Goal: Task Accomplishment & Management: Manage account settings

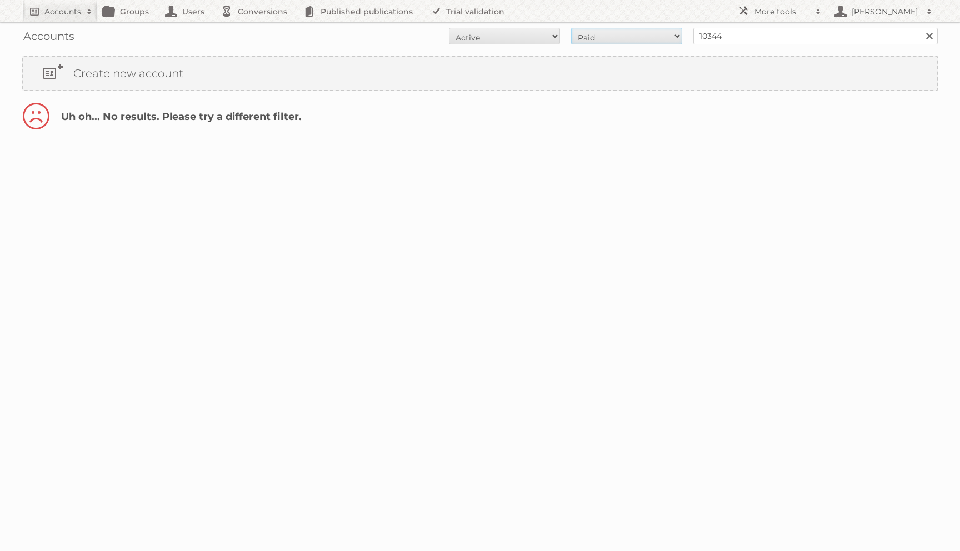
click at [580, 34] on select "All Paid Trials Self service" at bounding box center [626, 36] width 111 height 17
select select "all"
click at [481, 39] on select "All Active Expired Pending" at bounding box center [504, 36] width 111 height 17
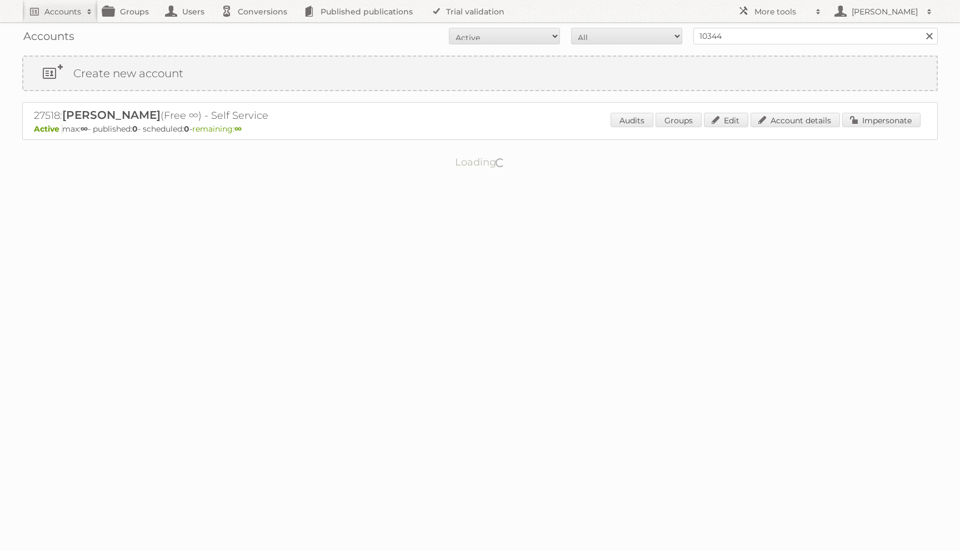
click at [482, 54] on div "Accounts All Active Expired Pending All Paid Trials Self service 10344 Search C…" at bounding box center [480, 98] width 960 height 196
click at [483, 39] on select "All Active Expired Pending" at bounding box center [504, 36] width 111 height 17
click at [810, 38] on input "10344" at bounding box center [815, 36] width 244 height 17
paste input "Editora LER"
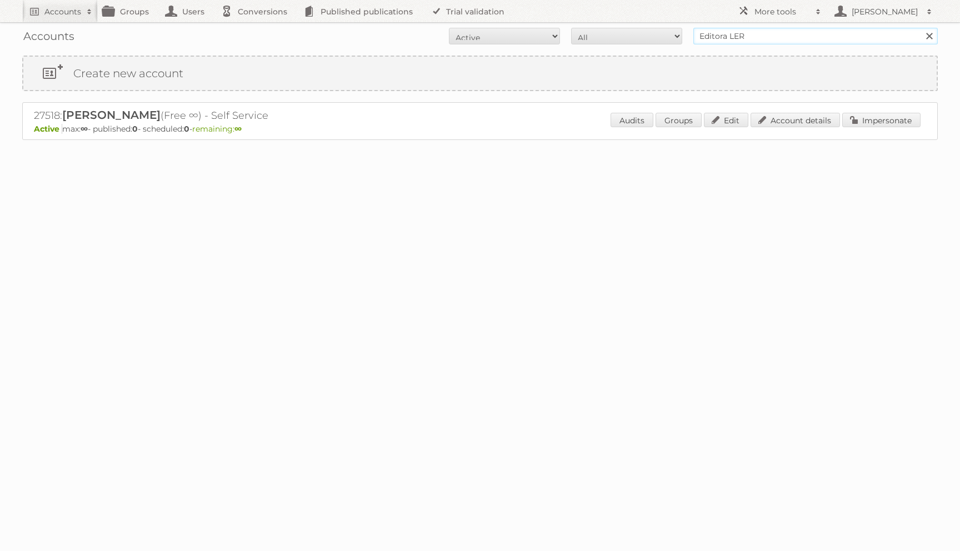
type input "Editora LER"
click at [921, 28] on input "Search" at bounding box center [929, 36] width 17 height 17
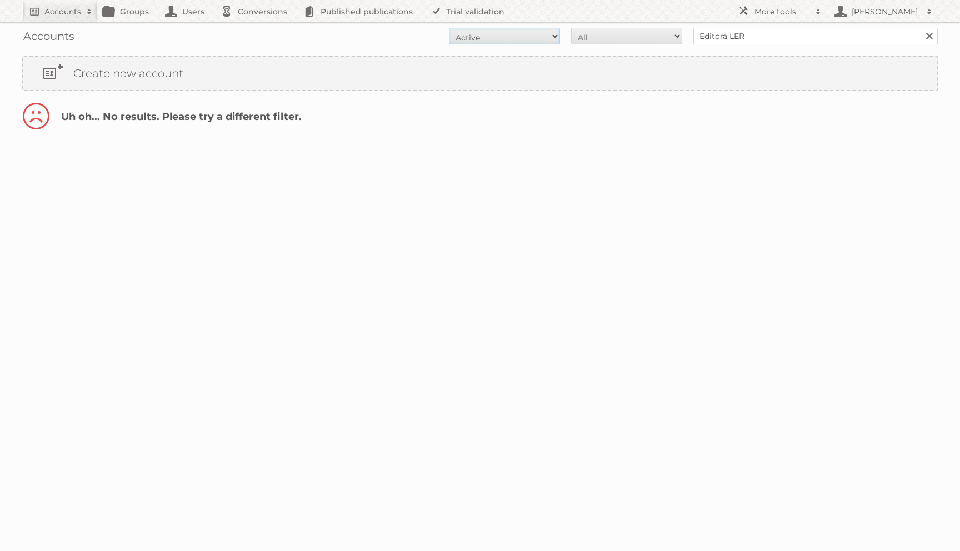
click at [542, 34] on select "All Active Expired Pending" at bounding box center [504, 36] width 111 height 17
select select "all"
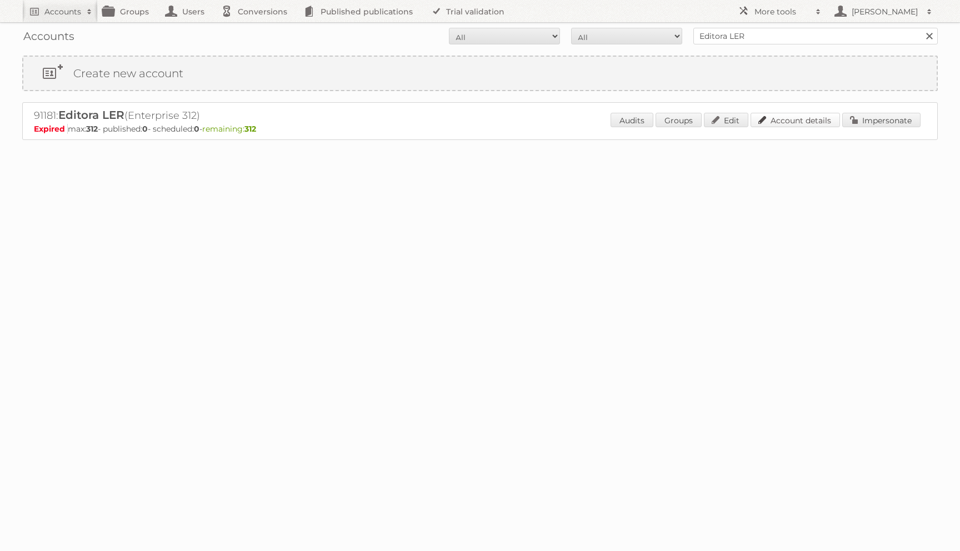
click at [788, 122] on link "Account details" at bounding box center [795, 120] width 89 height 14
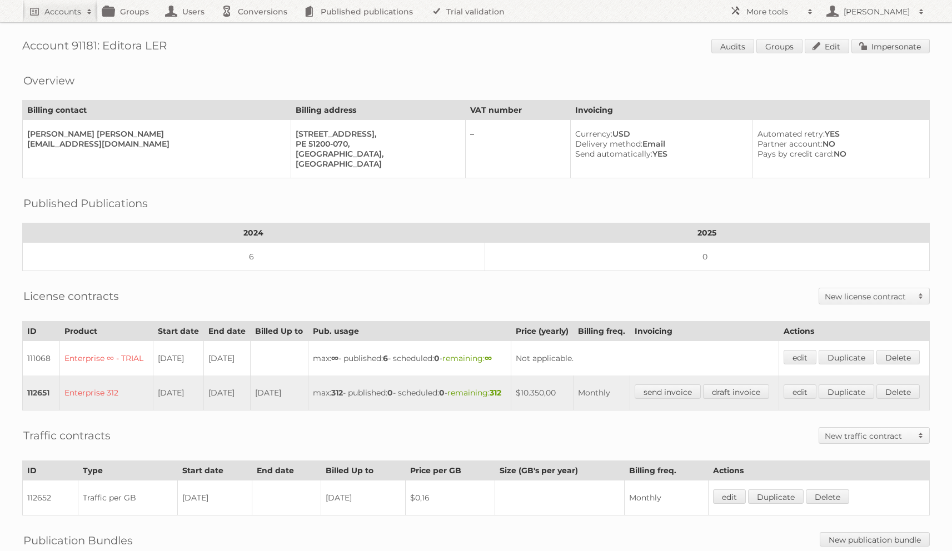
scroll to position [183, 0]
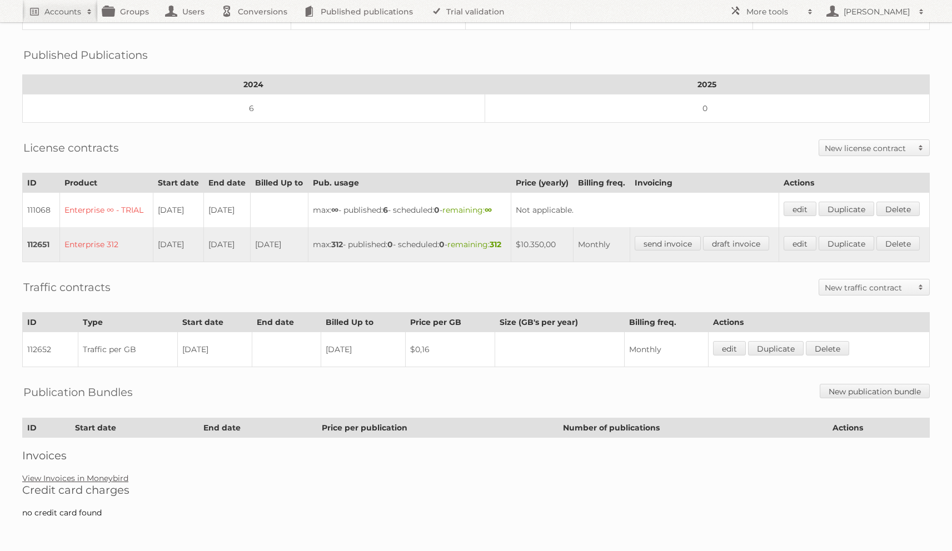
click at [80, 474] on link "View Invoices in Moneybird" at bounding box center [75, 478] width 106 height 10
click at [816, 236] on link "edit" at bounding box center [799, 243] width 33 height 14
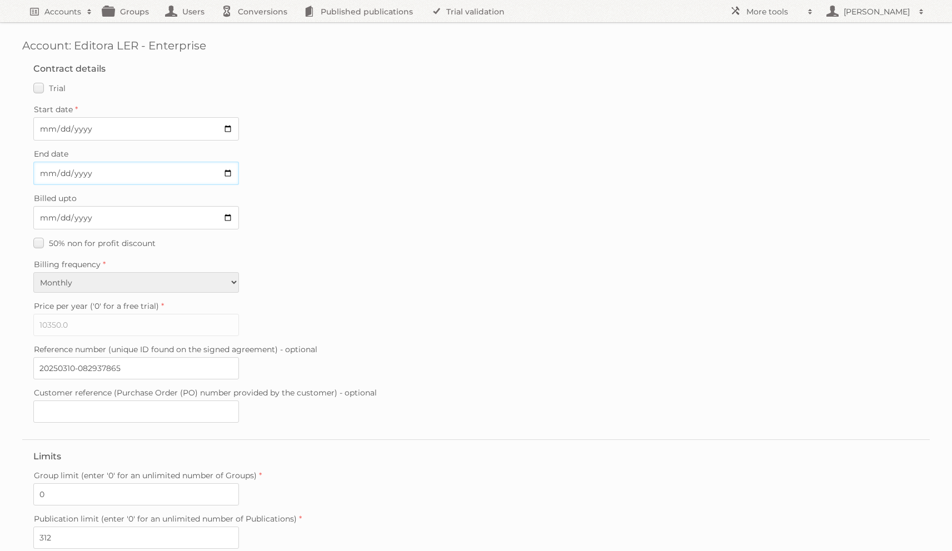
click at [45, 170] on input "2025-07-06" at bounding box center [136, 173] width 206 height 23
type input "[DATE]"
drag, startPoint x: 32, startPoint y: 226, endPoint x: 37, endPoint y: 216, distance: 11.9
click at [32, 226] on fieldset "Contract details Trial Verified trial Start date 2025-03-10 End date 2025-03-10…" at bounding box center [475, 245] width 907 height 387
click at [42, 213] on input "2025-07-09" at bounding box center [136, 217] width 206 height 23
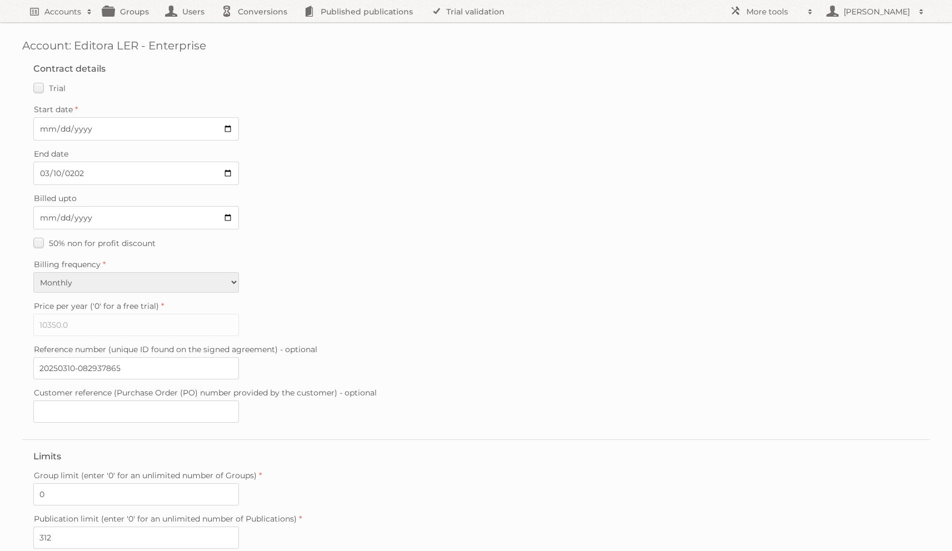
click at [628, 257] on label "Billing frequency" at bounding box center [475, 265] width 885 height 16
click at [239, 272] on select "Monthly Quarterly Yearly Every 2 years" at bounding box center [136, 282] width 206 height 21
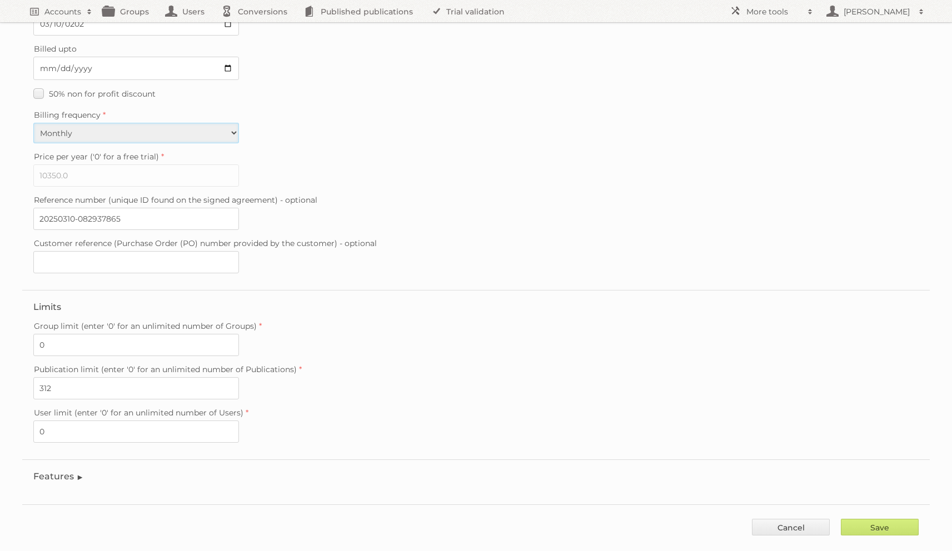
scroll to position [159, 0]
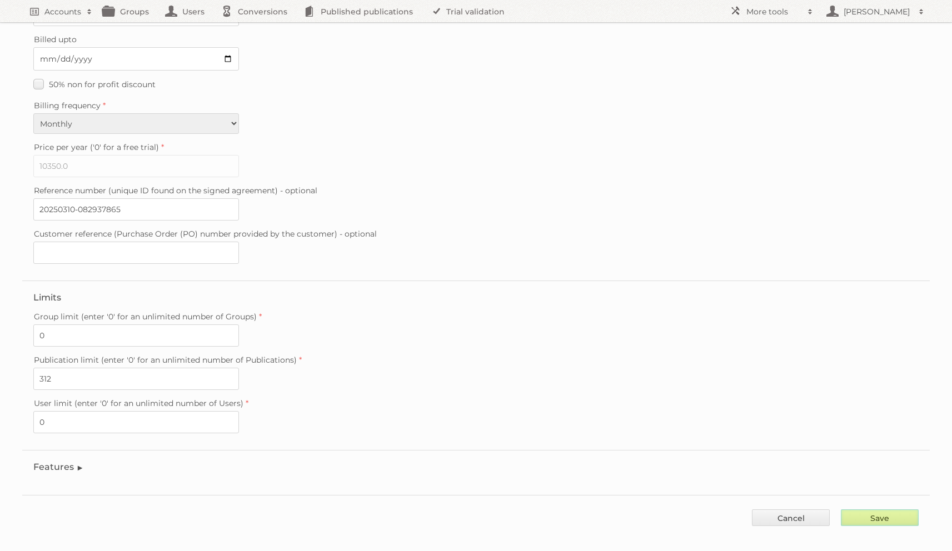
click at [883, 509] on input "Save" at bounding box center [880, 517] width 78 height 17
type input "..."
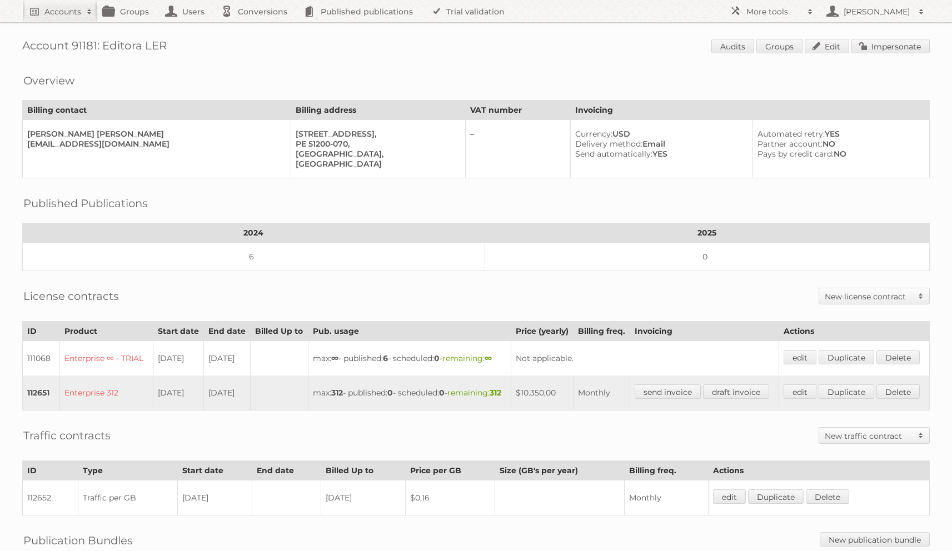
scroll to position [183, 0]
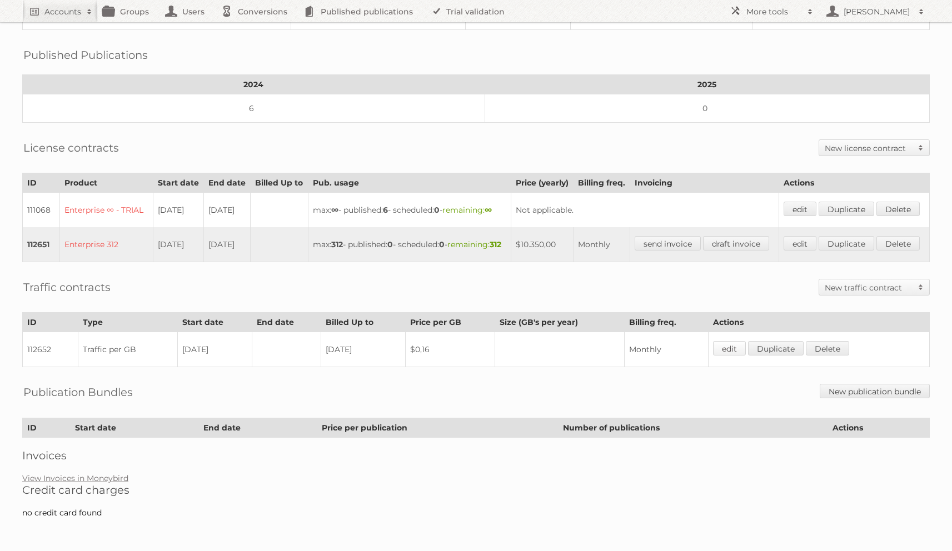
click at [731, 347] on link "edit" at bounding box center [729, 348] width 33 height 14
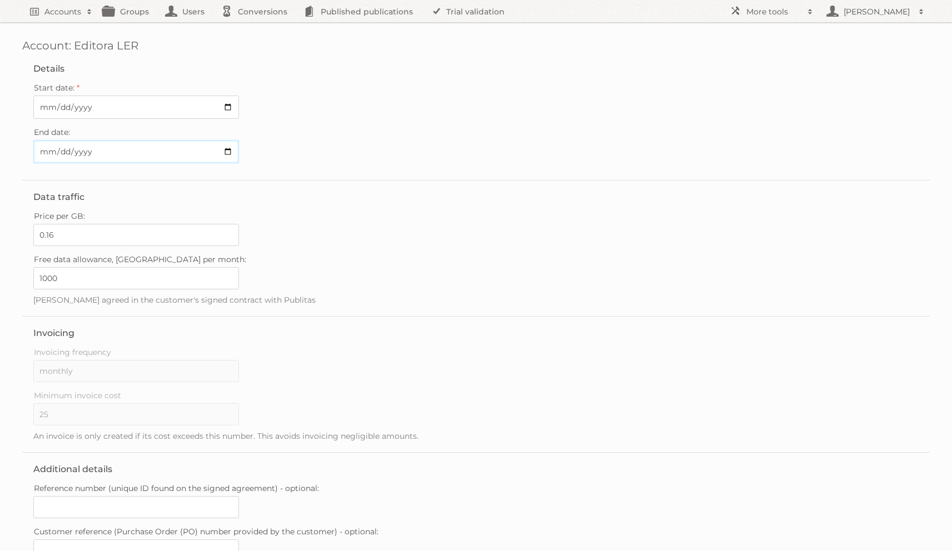
click at [49, 153] on input "End date:" at bounding box center [136, 151] width 206 height 23
type input "[DATE]"
type input "..."
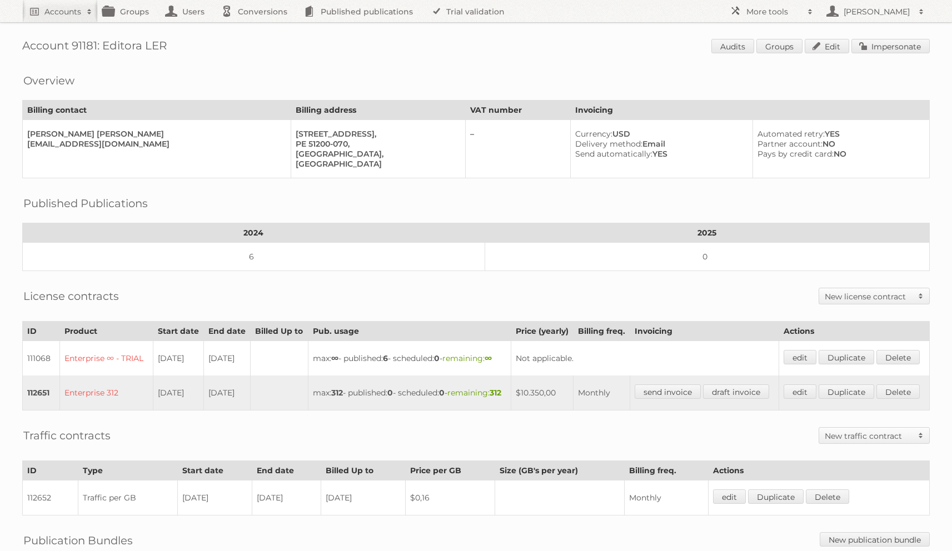
click at [92, 46] on h1 "Account 91181: Editora LER Audits Groups Edit Impersonate" at bounding box center [475, 47] width 907 height 17
copy h1 "91181"
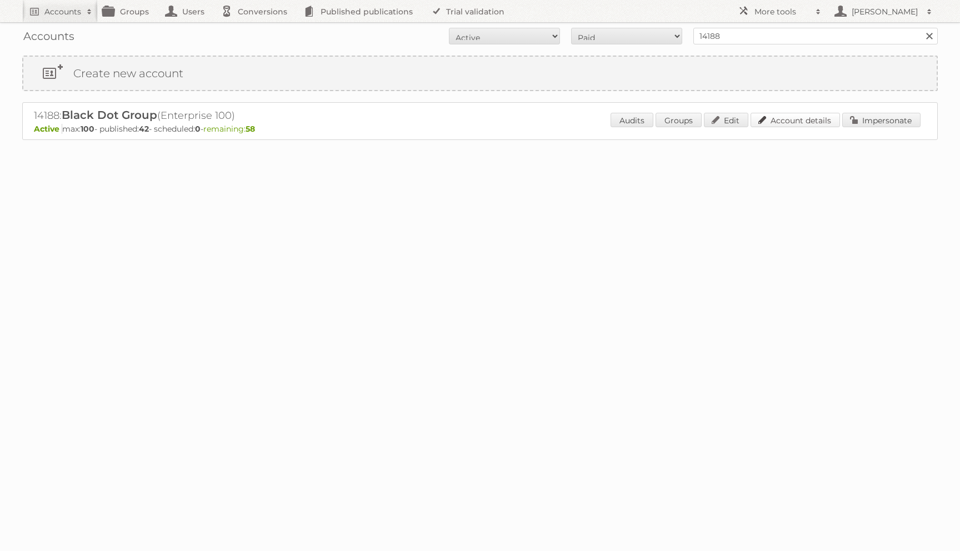
click at [777, 119] on link "Account details" at bounding box center [795, 120] width 89 height 14
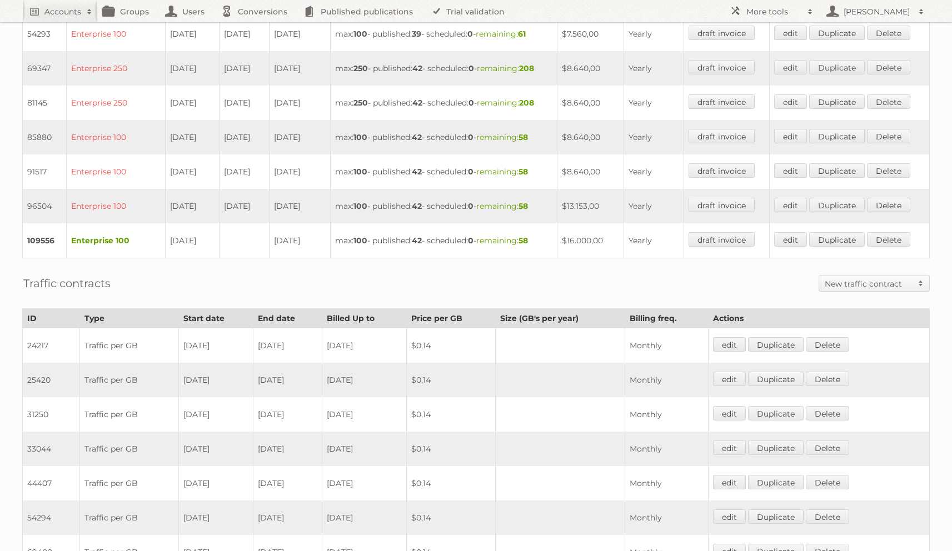
scroll to position [666, 0]
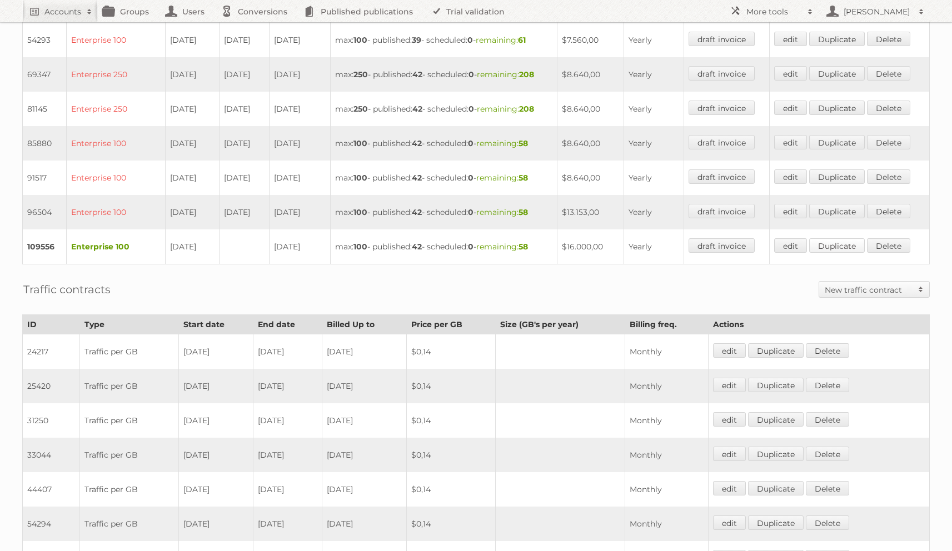
click at [842, 238] on link "Duplicate" at bounding box center [837, 245] width 56 height 14
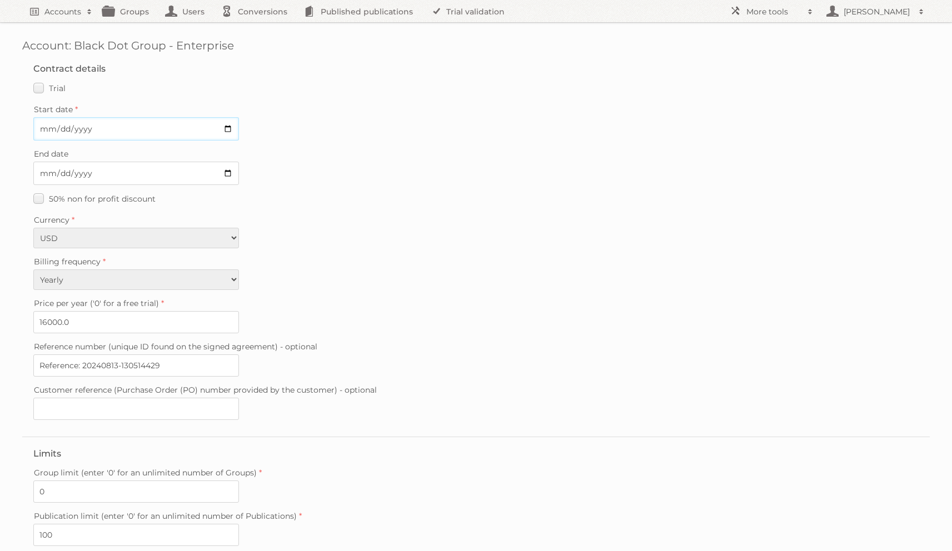
click at [40, 130] on input "Start date" at bounding box center [136, 128] width 206 height 23
type input "2025-08-16"
click at [48, 323] on input "16000.0" at bounding box center [136, 322] width 206 height 22
type input "17000.0"
click at [678, 212] on label "Currency" at bounding box center [475, 220] width 885 height 16
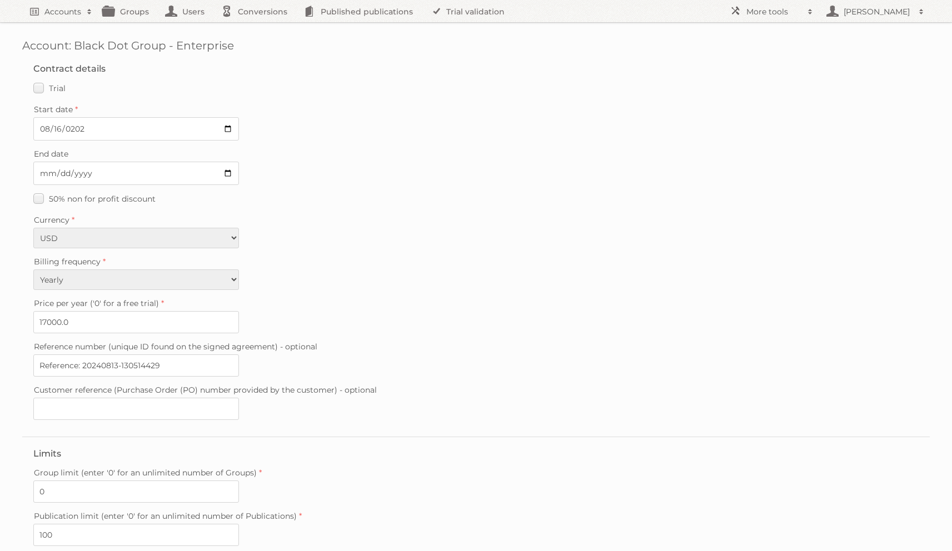
click at [239, 228] on select "EUR USD" at bounding box center [136, 238] width 206 height 21
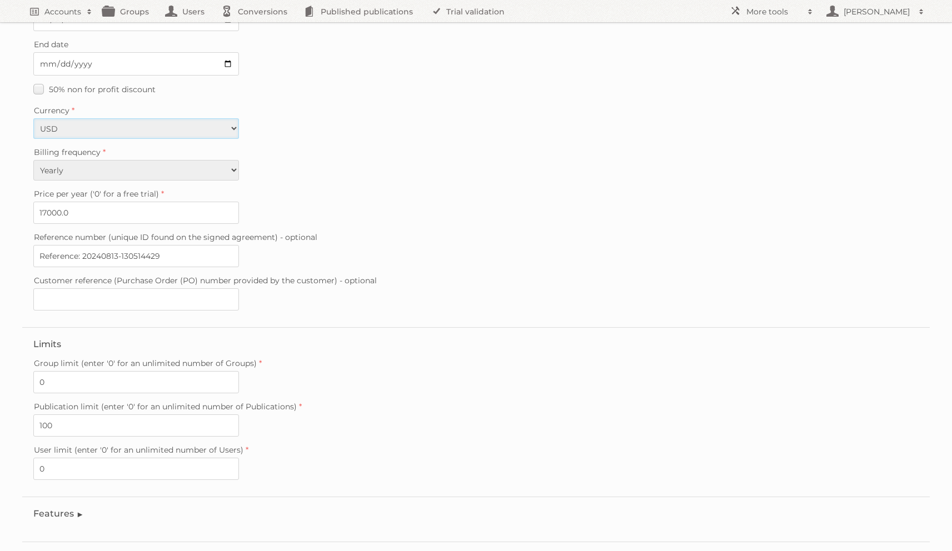
scroll to position [157, 0]
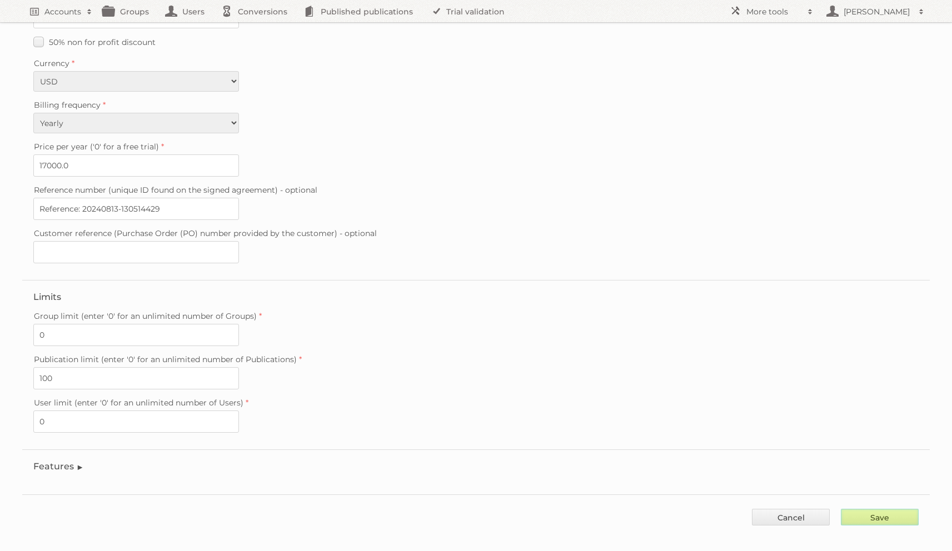
click at [873, 509] on input "Save" at bounding box center [880, 517] width 78 height 17
type input "..."
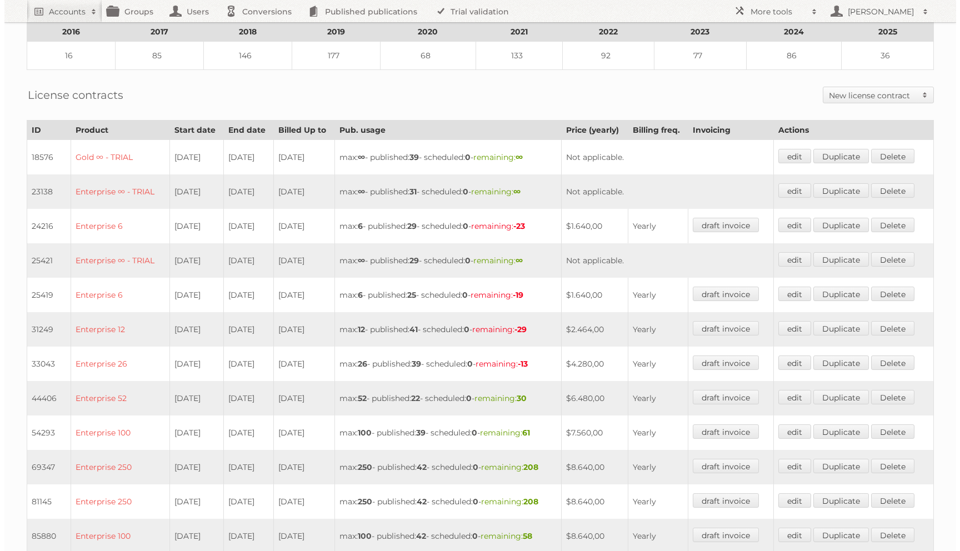
scroll to position [3, 0]
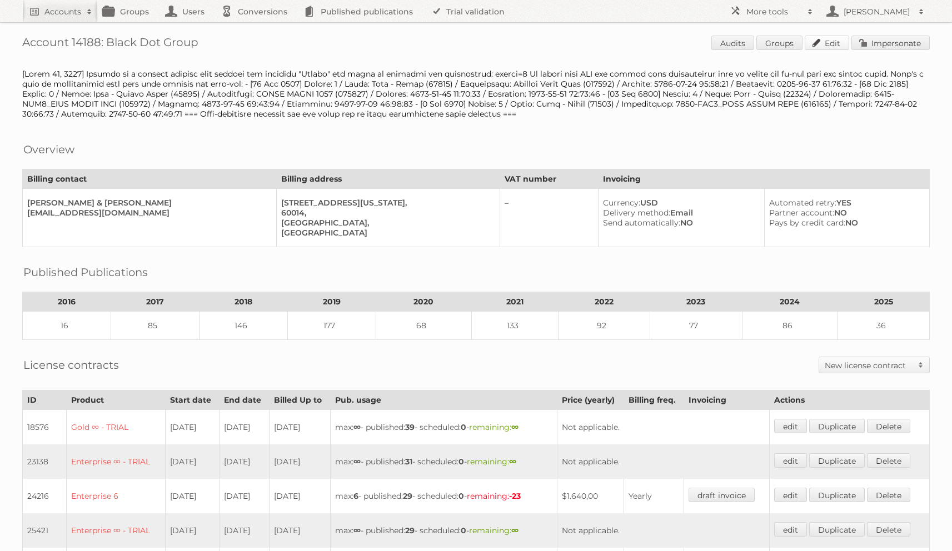
click at [838, 45] on link "Edit" at bounding box center [826, 43] width 44 height 14
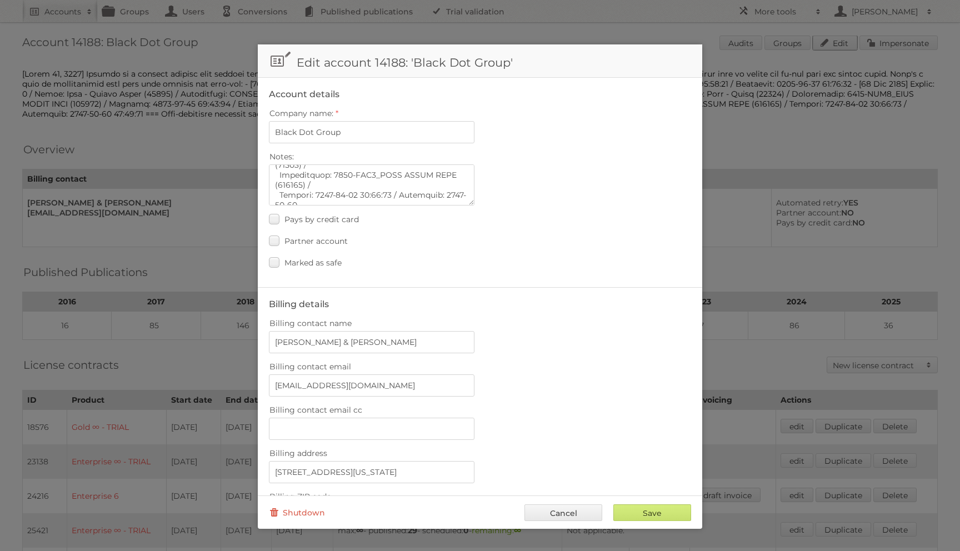
scroll to position [321, 0]
click at [389, 181] on textarea "Notes:" at bounding box center [372, 184] width 206 height 41
type textarea "Auto-invoicing disabled and end dates set as price negotiations occur annually …"
click at [635, 514] on input "Save" at bounding box center [652, 512] width 78 height 17
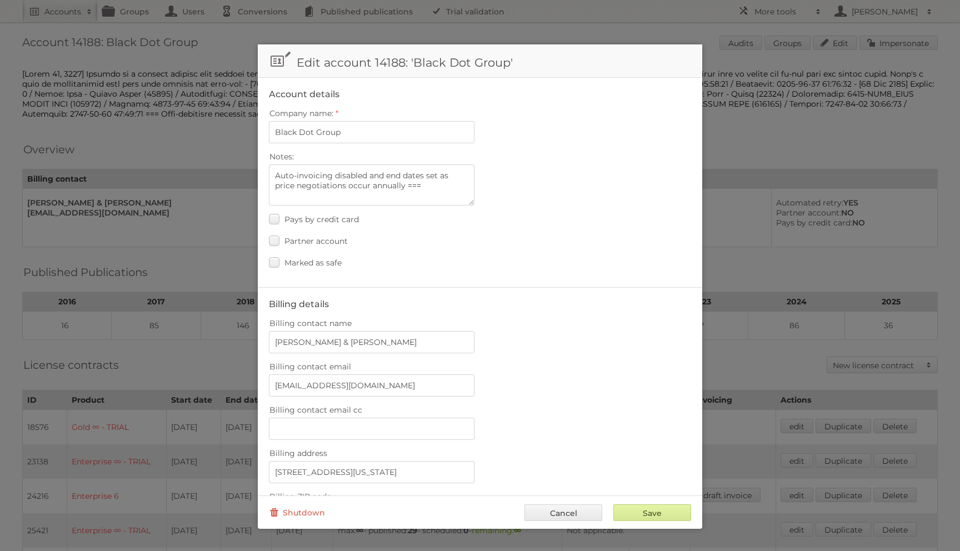
type input "..."
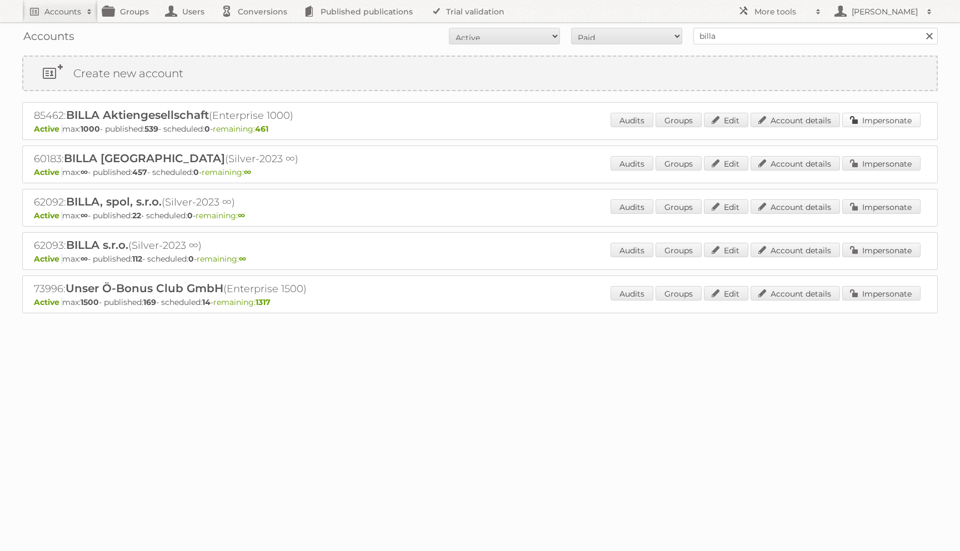
click at [853, 122] on link "Impersonate" at bounding box center [881, 120] width 78 height 14
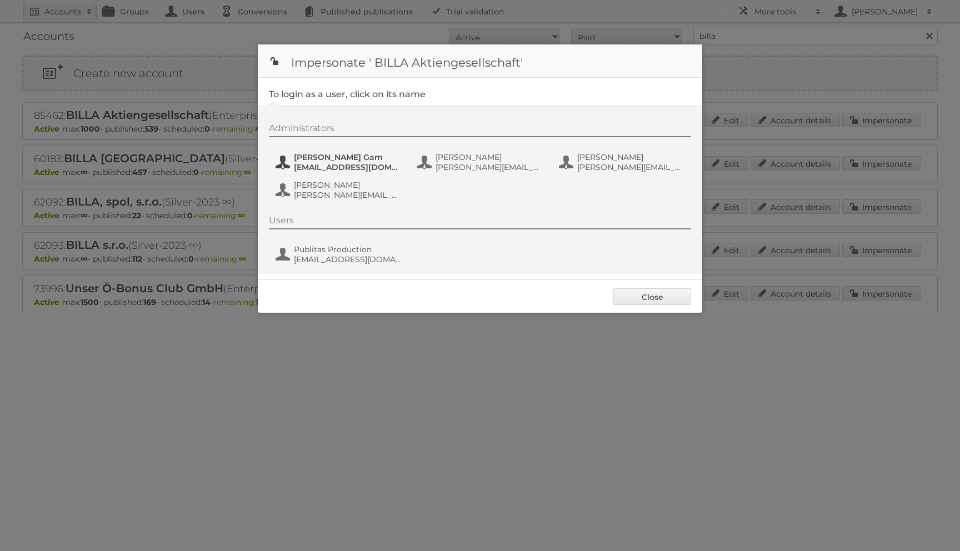
click at [352, 161] on span "[PERSON_NAME] Gam" at bounding box center [348, 157] width 108 height 10
